Goal: Navigation & Orientation: Go to known website

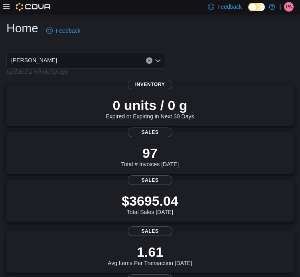
click at [290, 8] on span "PA" at bounding box center [288, 7] width 6 height 10
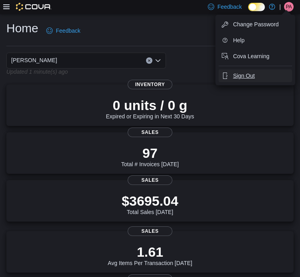
click at [236, 74] on span "Sign Out" at bounding box center [244, 76] width 22 height 8
